Goal: Task Accomplishment & Management: Manage account settings

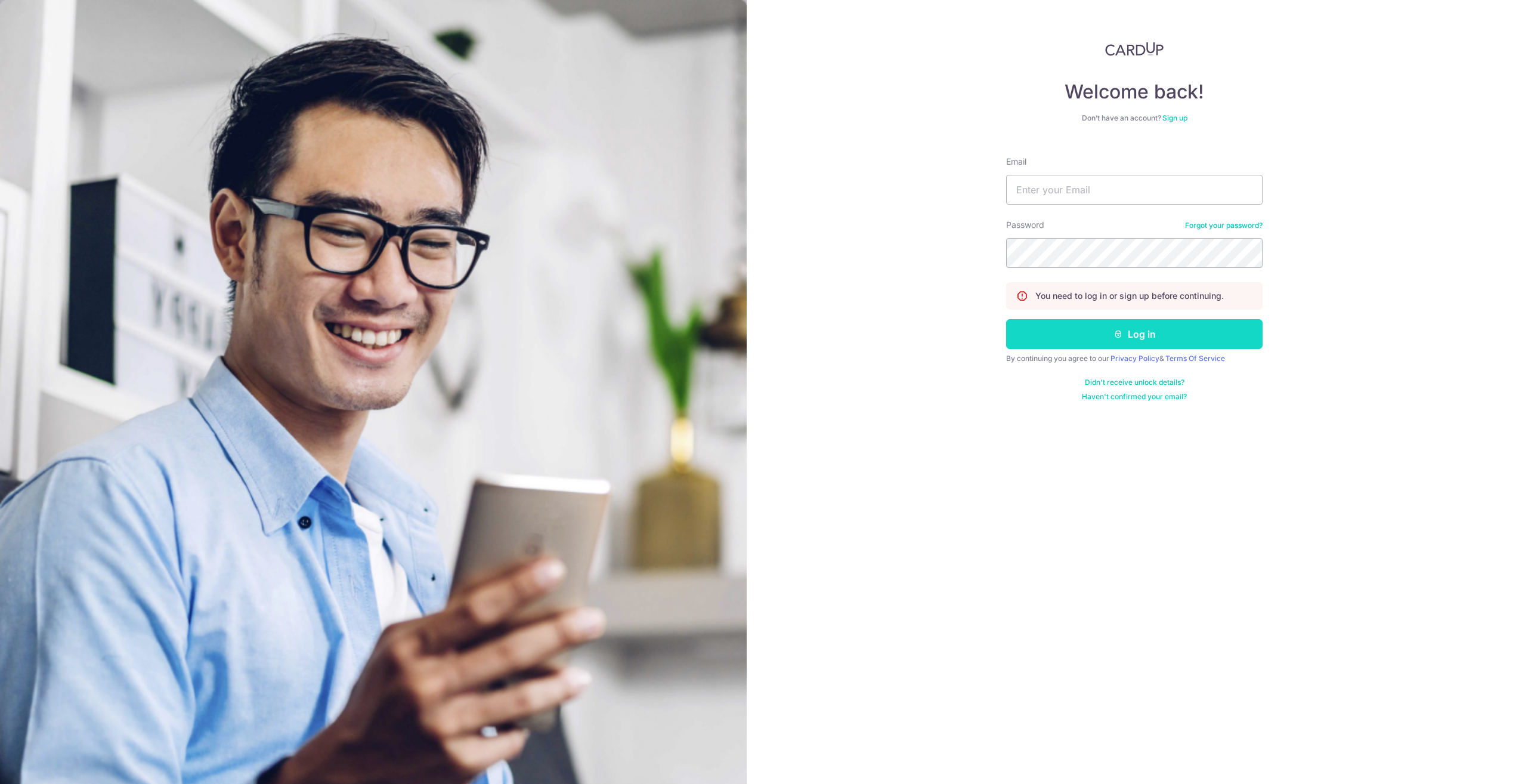
type input "[EMAIL_ADDRESS][DOMAIN_NAME]"
click at [1078, 337] on button "Log in" at bounding box center [1134, 334] width 256 height 30
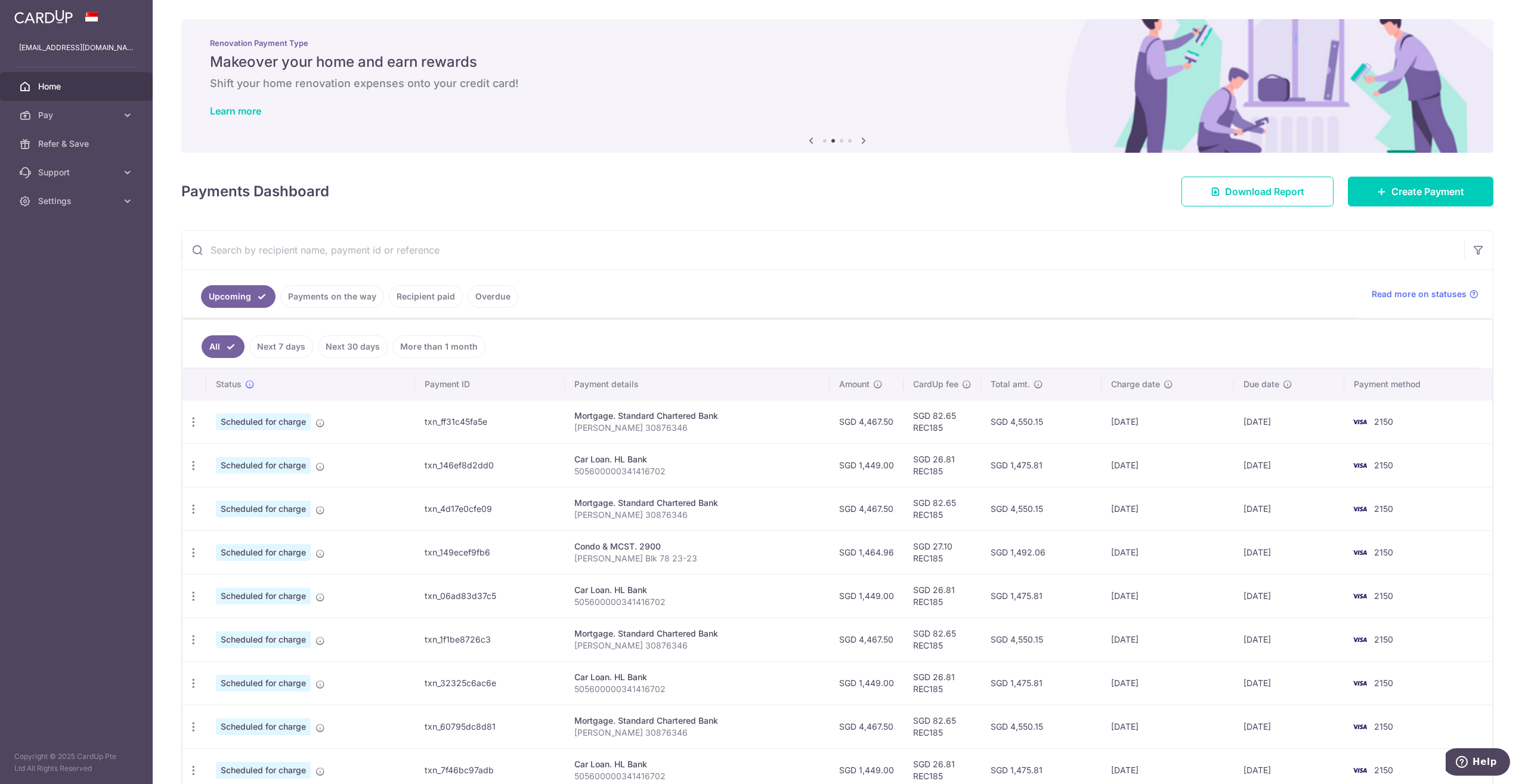
scroll to position [133, 0]
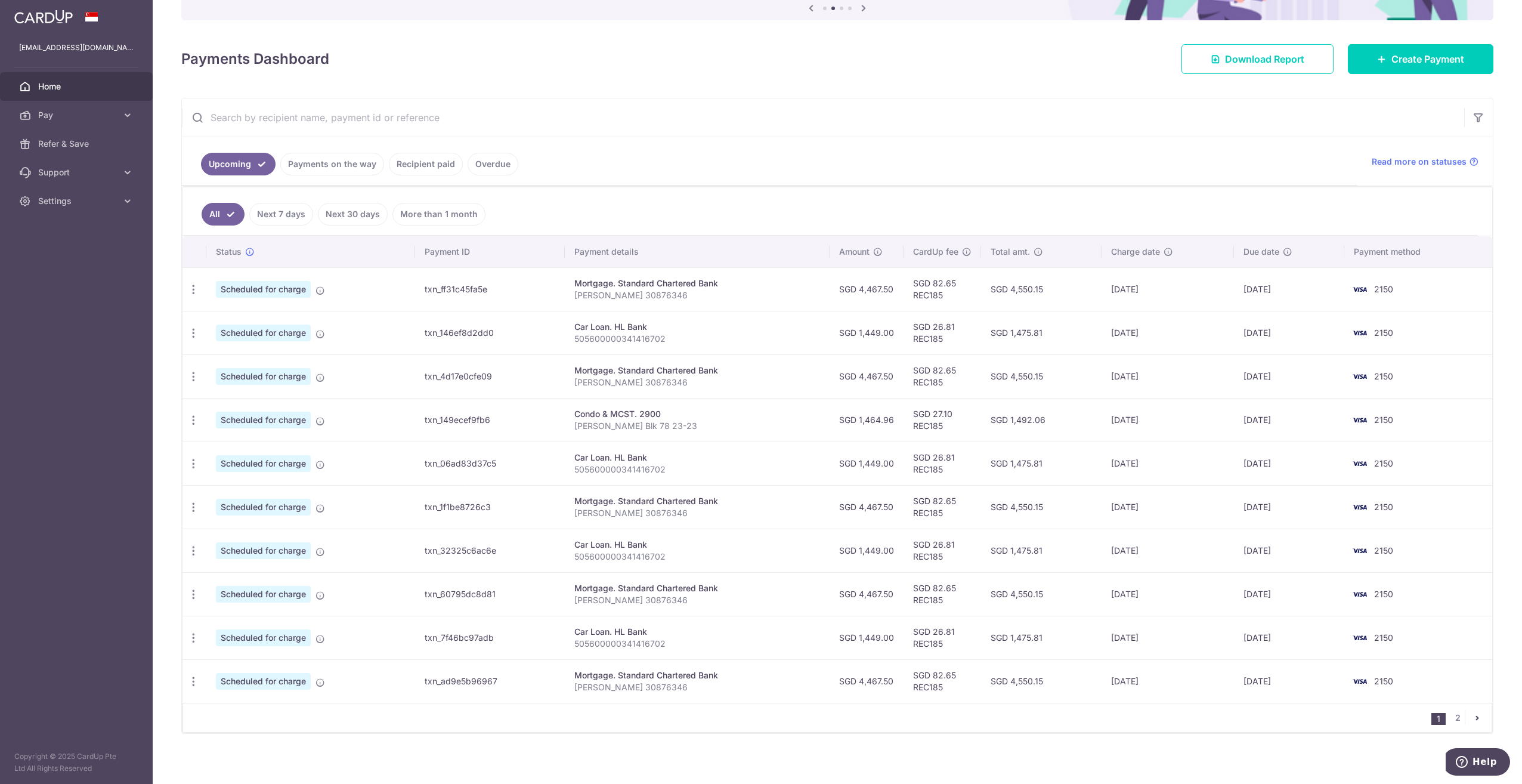
click at [425, 342] on td "txn_146ef8d2dd0" at bounding box center [490, 332] width 149 height 43
click at [890, 167] on ul "Upcoming Payments on the way Recipient paid Overdue" at bounding box center [770, 161] width 1176 height 48
click at [191, 375] on icon "button" at bounding box center [193, 377] width 13 height 13
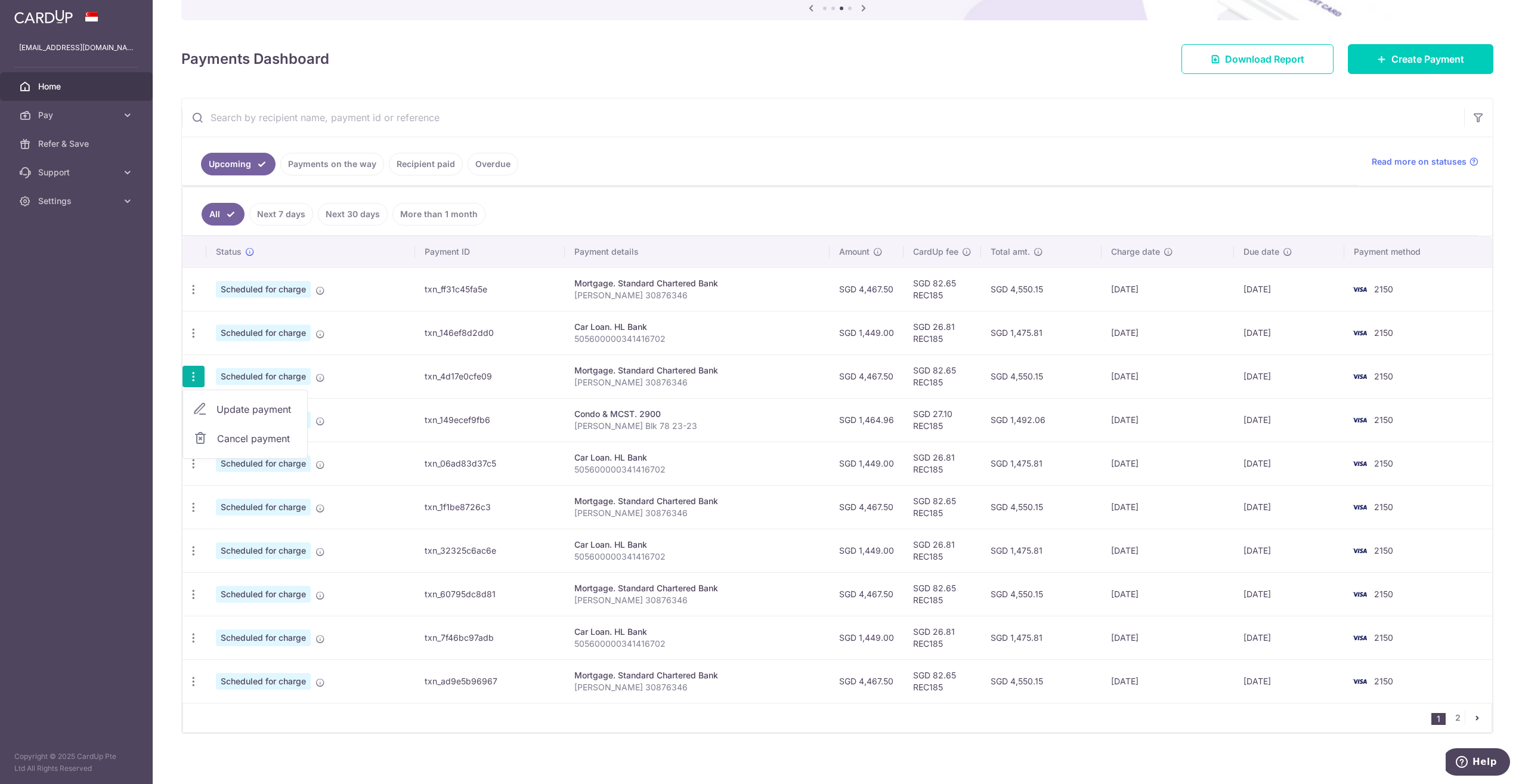
click at [222, 405] on span "Update payment" at bounding box center [257, 409] width 81 height 14
radio input "true"
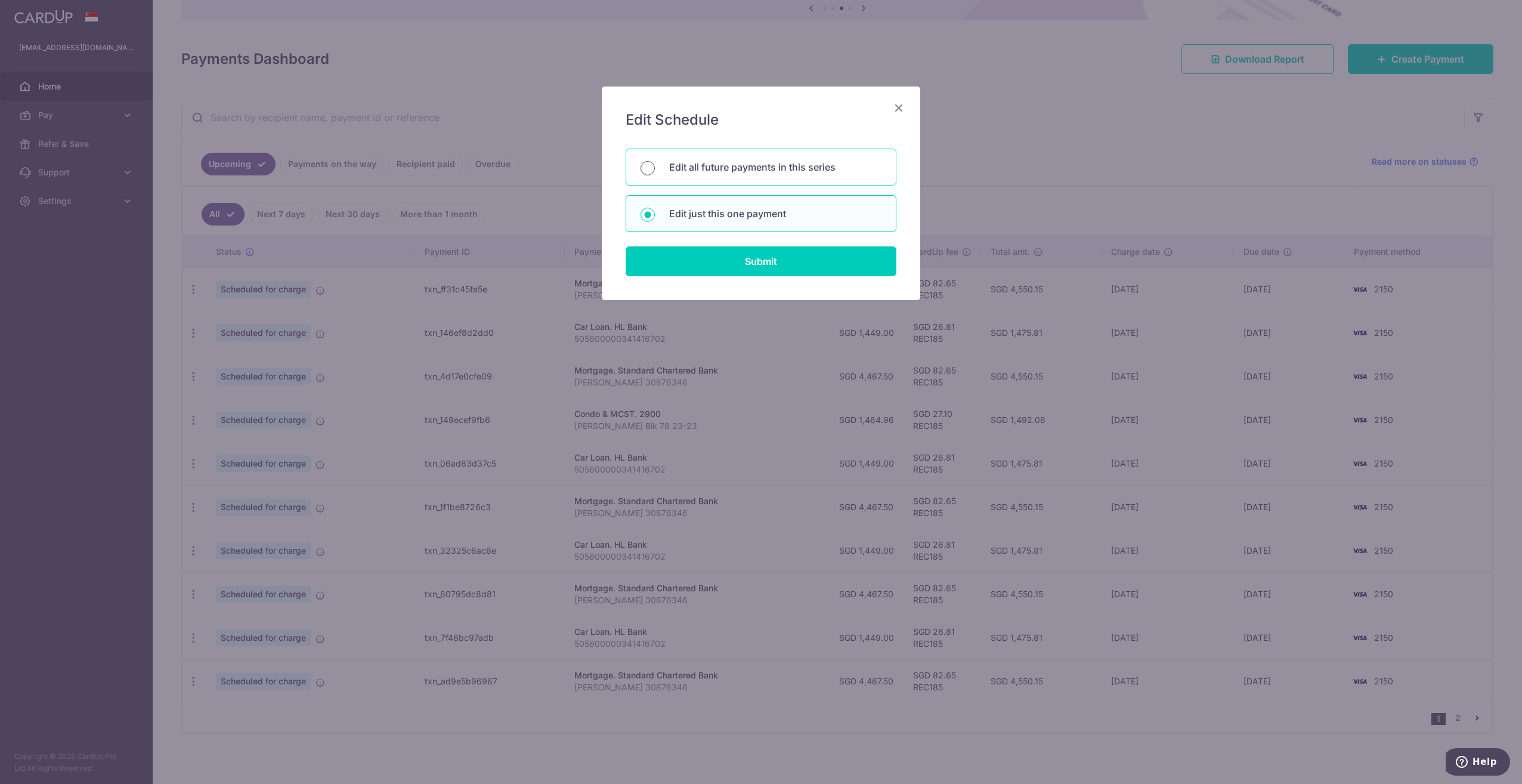
click at [648, 169] on input "Edit all future payments in this series" at bounding box center [647, 168] width 14 height 14
radio input "true"
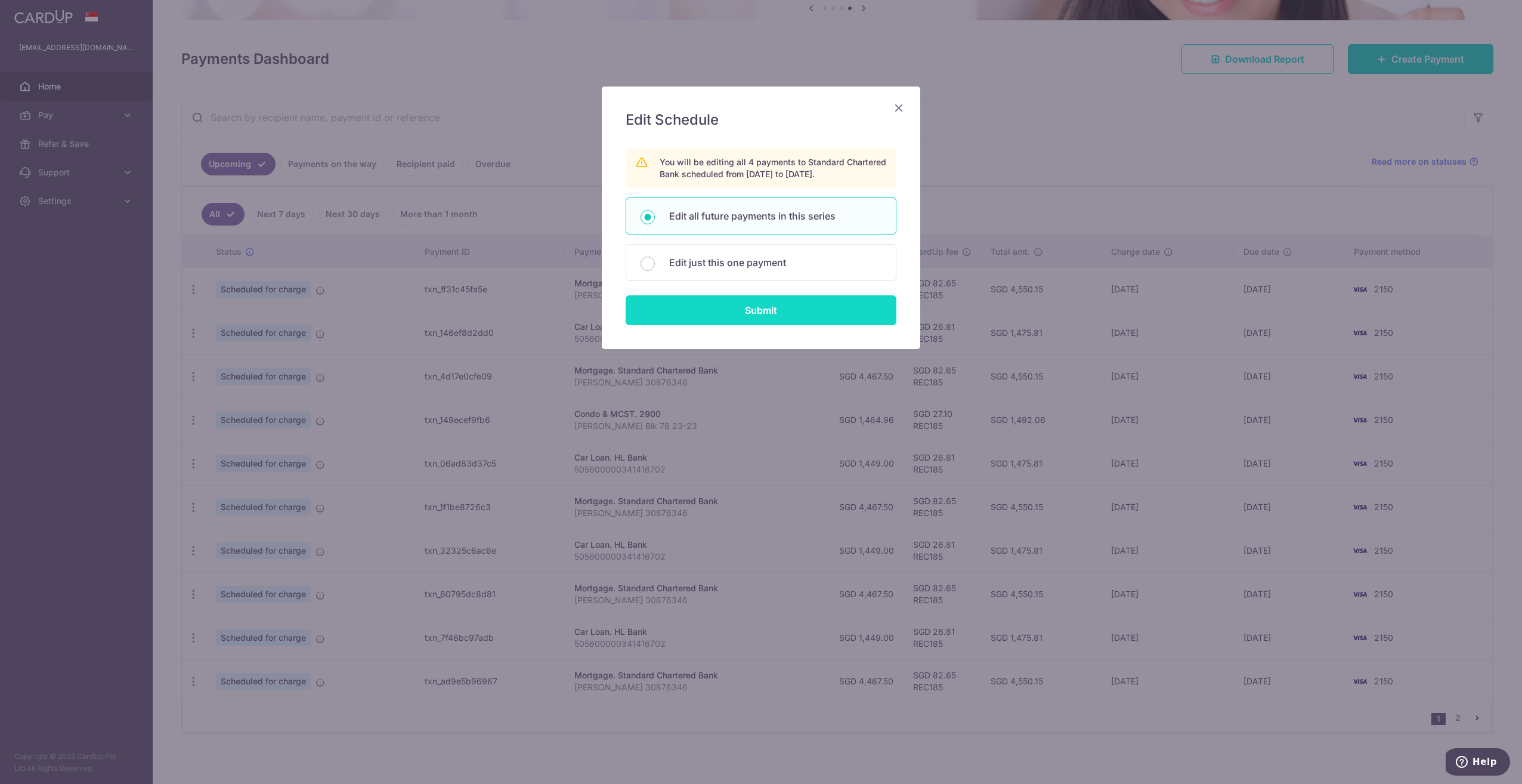
click at [720, 315] on input "Submit" at bounding box center [761, 310] width 271 height 30
radio input "true"
type input "4,467.50"
type input "[PERSON_NAME] 30876346"
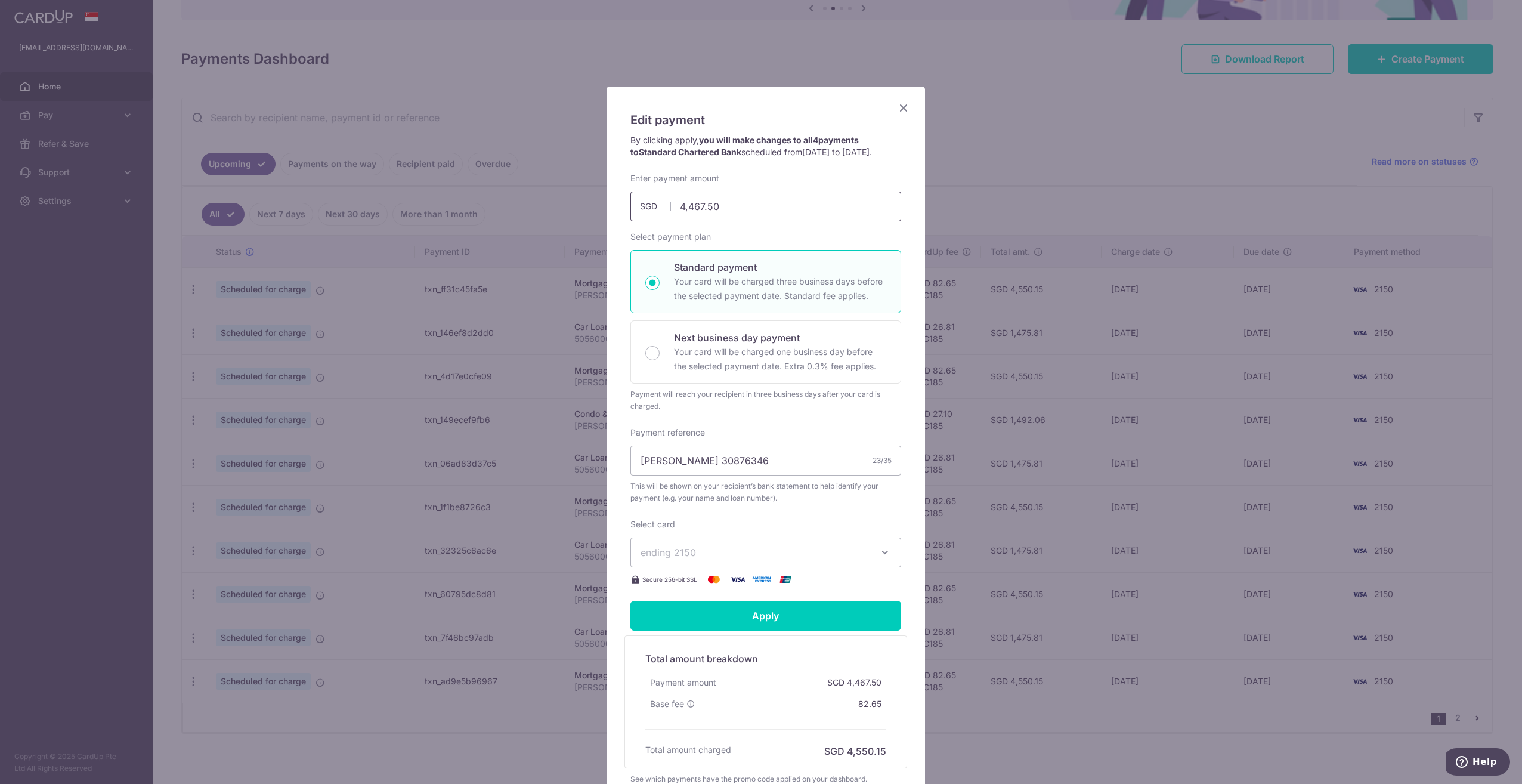
drag, startPoint x: 697, startPoint y: 216, endPoint x: 670, endPoint y: 218, distance: 27.1
click at [672, 217] on input "4,467.50" at bounding box center [766, 206] width 271 height 30
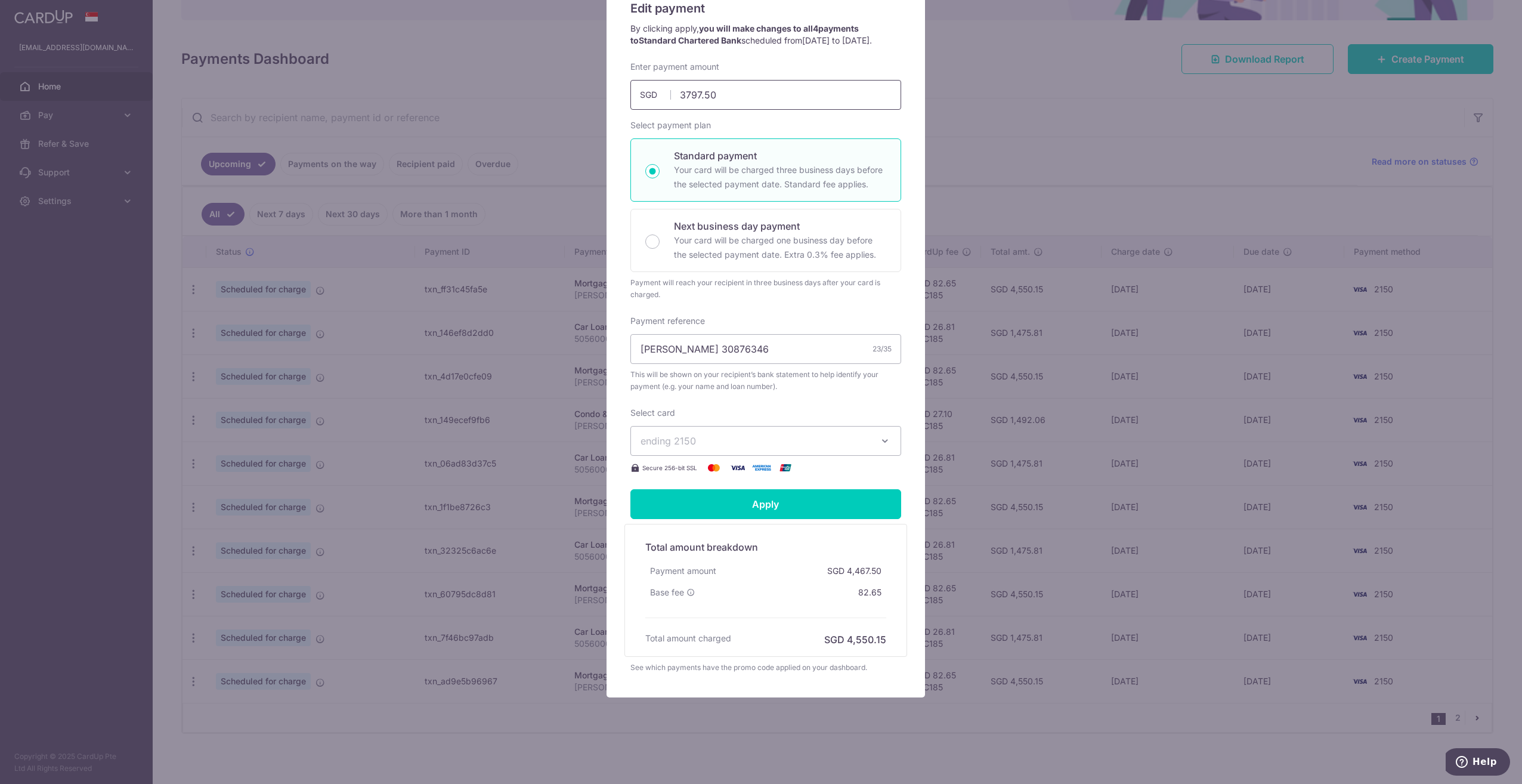
scroll to position [120, 0]
type input "3,797.50"
click at [809, 505] on input "Apply" at bounding box center [766, 504] width 271 height 30
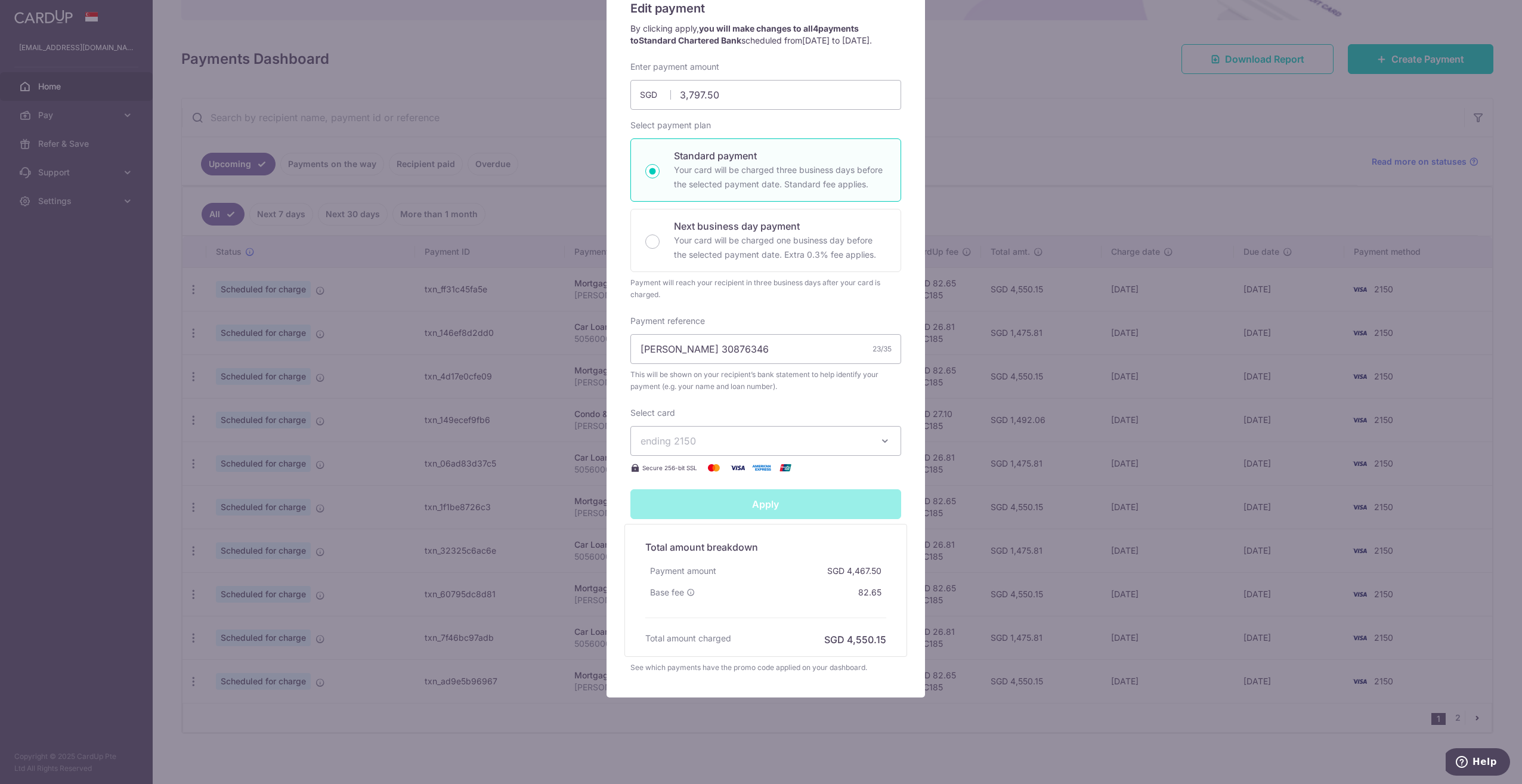
type input "Successfully Applied"
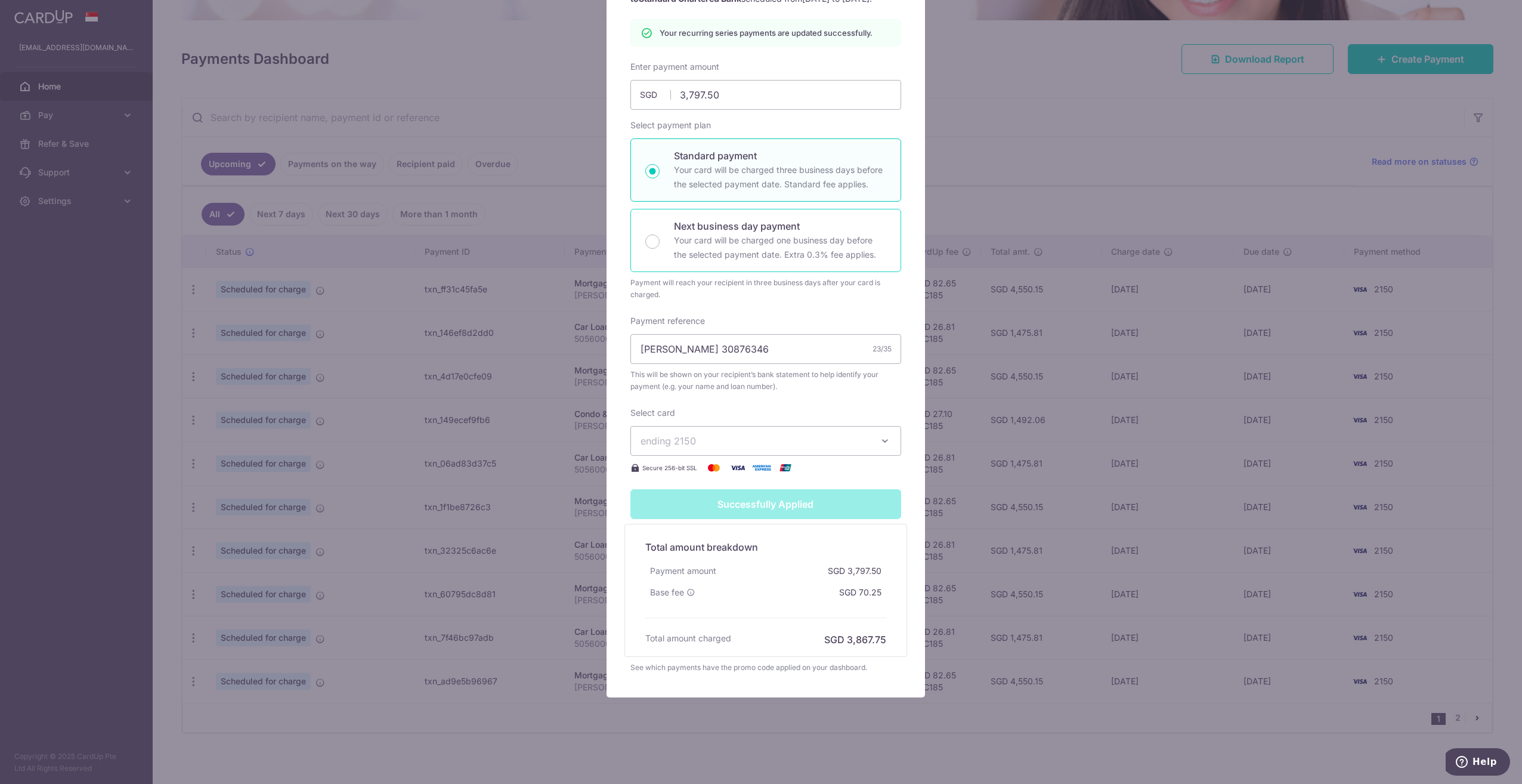
scroll to position [0, 0]
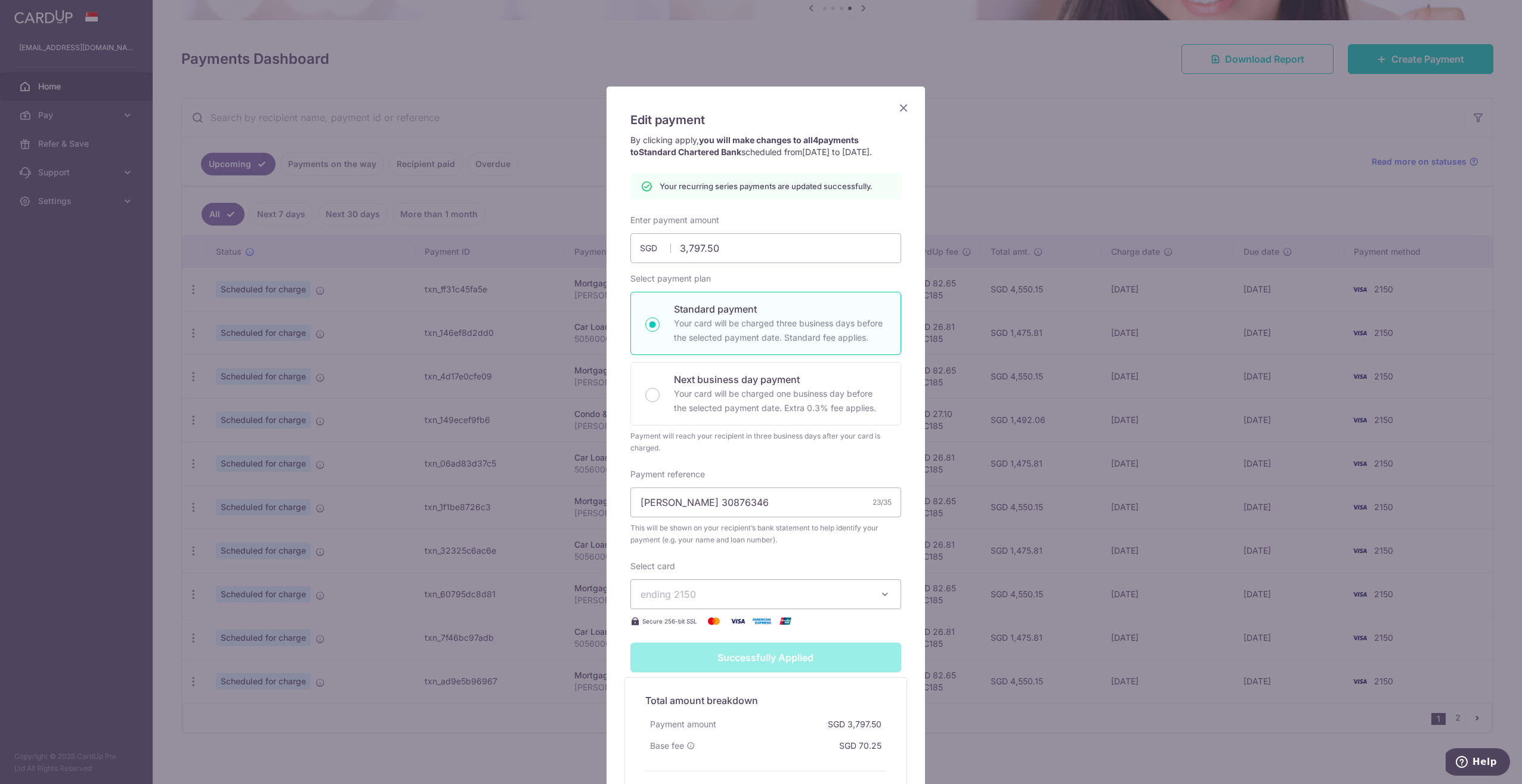
click at [899, 108] on icon "Close" at bounding box center [903, 108] width 14 height 15
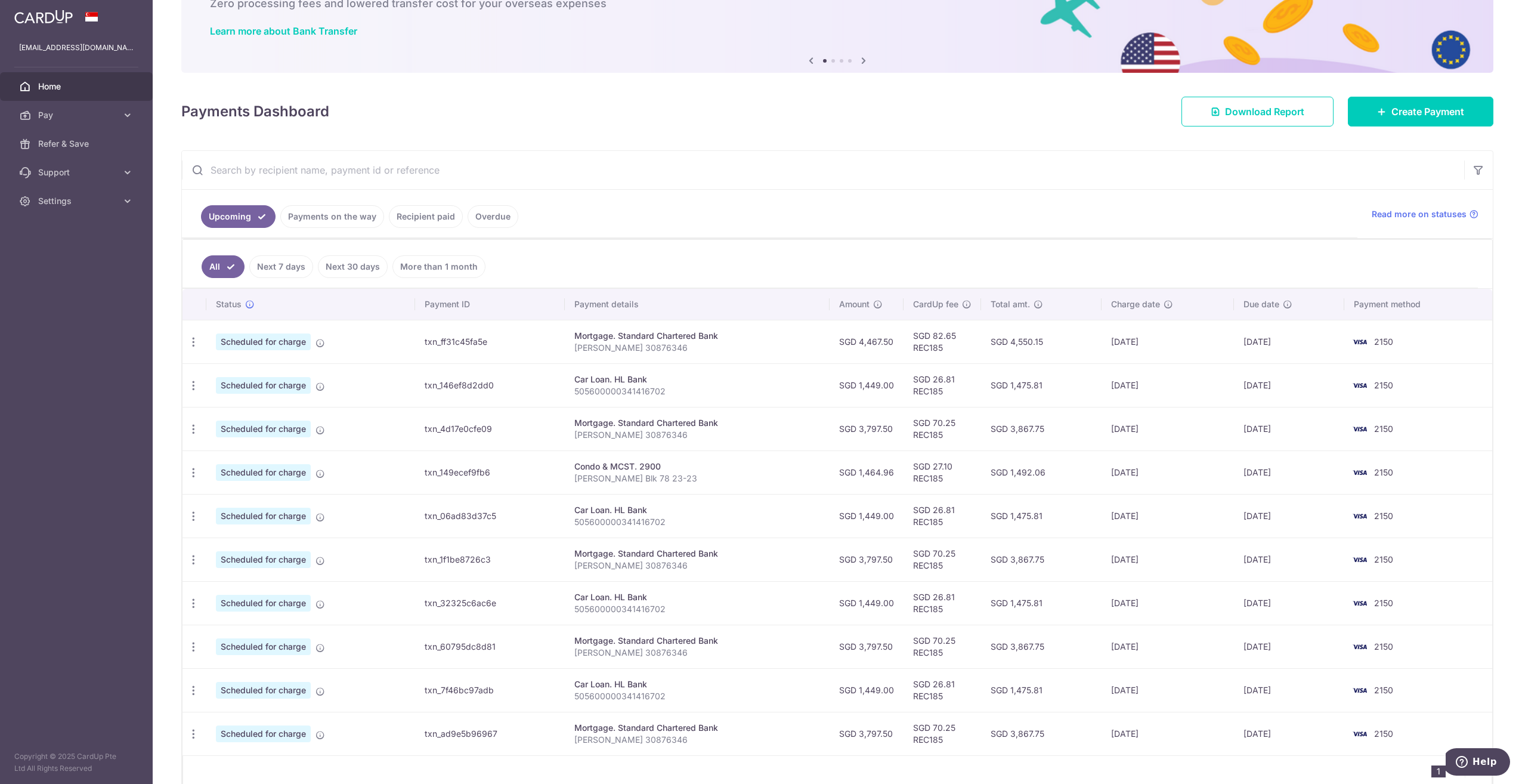
scroll to position [133, 0]
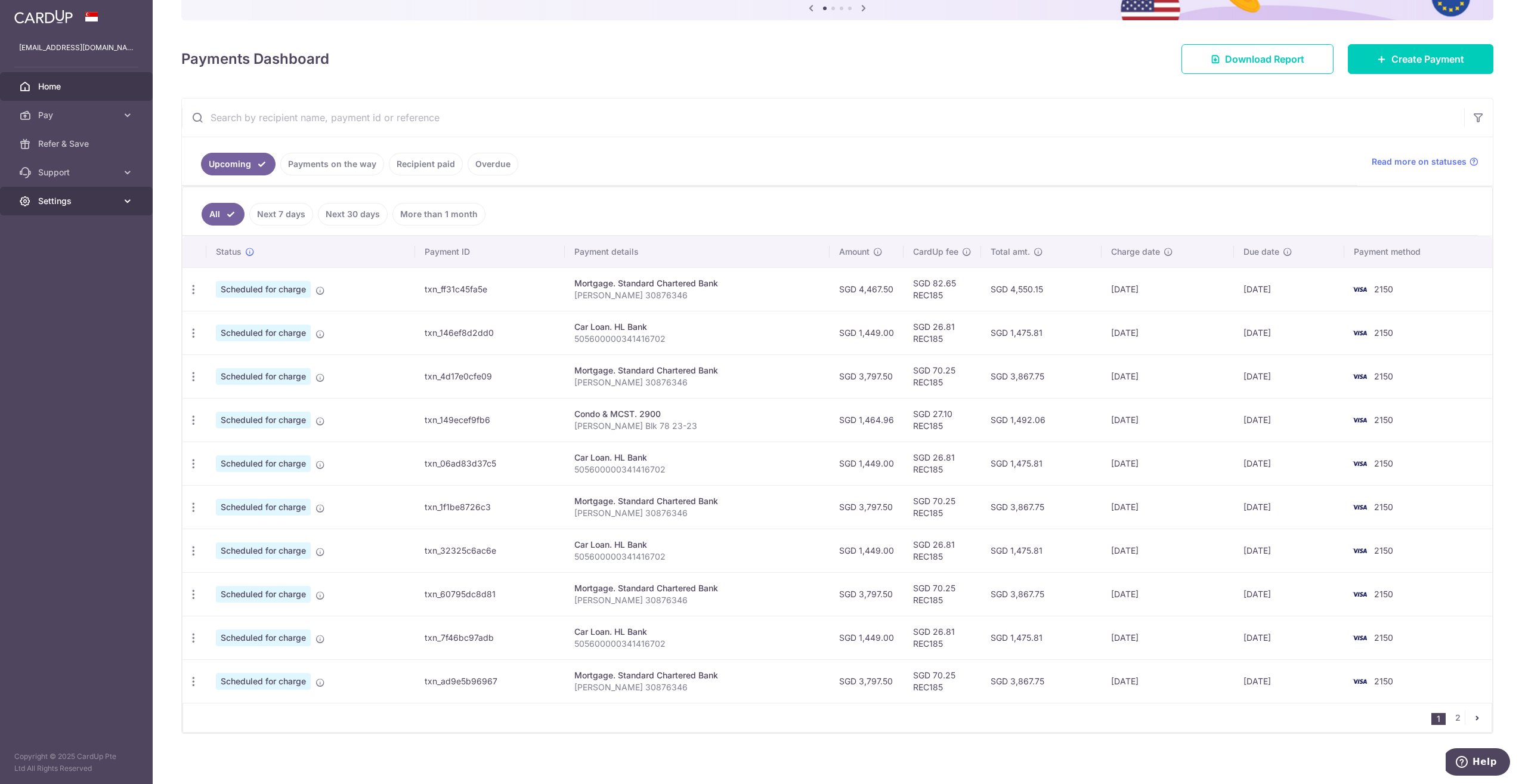
click at [128, 201] on icon at bounding box center [128, 201] width 12 height 12
